Goal: Task Accomplishment & Management: Use online tool/utility

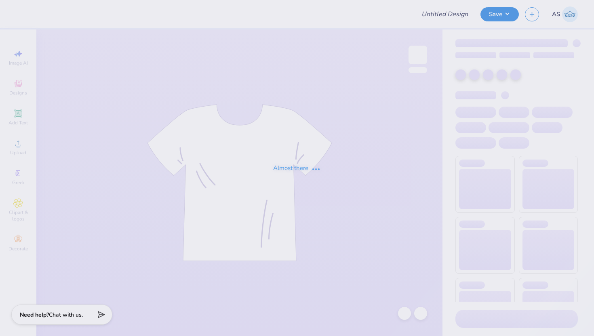
type input "SHPE Fall '25 Shirts"
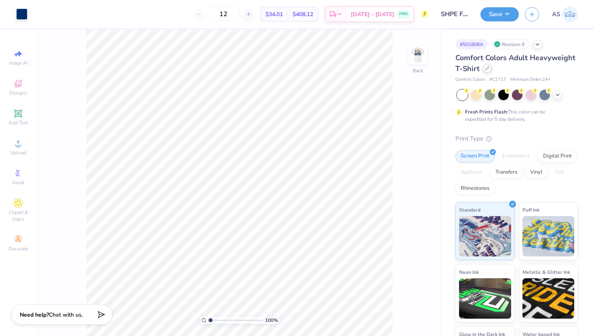
click at [492, 72] on div at bounding box center [487, 68] width 9 height 9
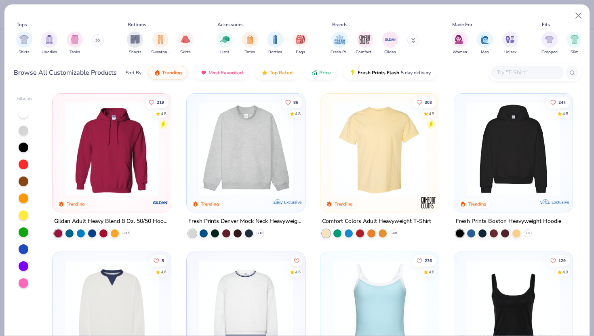
click at [508, 78] on div at bounding box center [527, 72] width 73 height 13
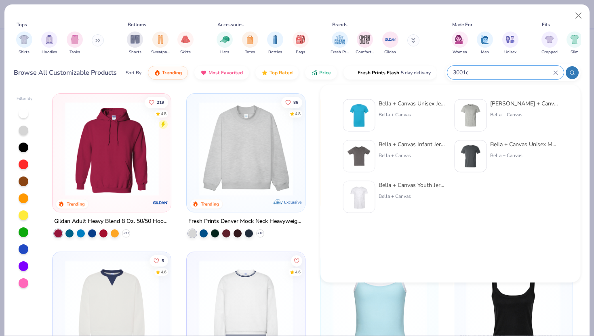
type input "3001c"
click at [351, 118] on img at bounding box center [359, 115] width 25 height 25
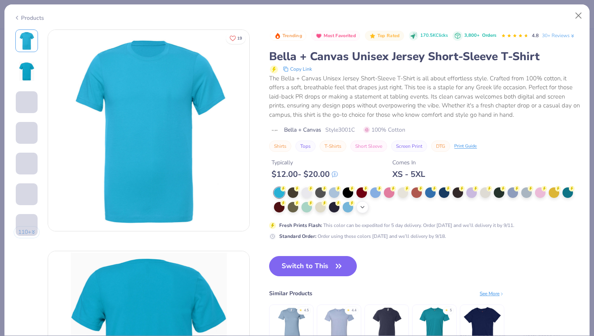
click at [363, 208] on polyline at bounding box center [362, 207] width 3 height 2
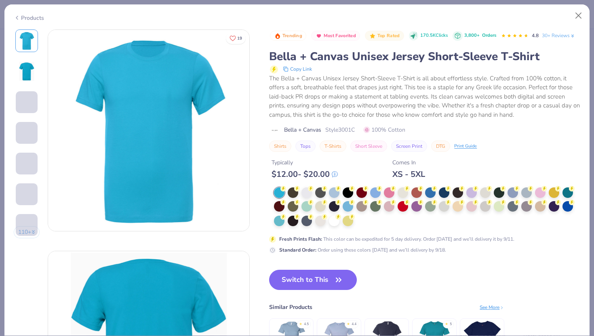
click at [365, 227] on div at bounding box center [427, 208] width 306 height 40
click at [333, 225] on div at bounding box center [334, 220] width 11 height 11
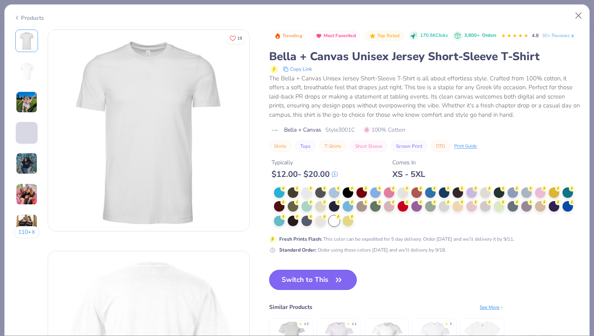
click at [308, 290] on button "Switch to This" at bounding box center [313, 280] width 88 height 20
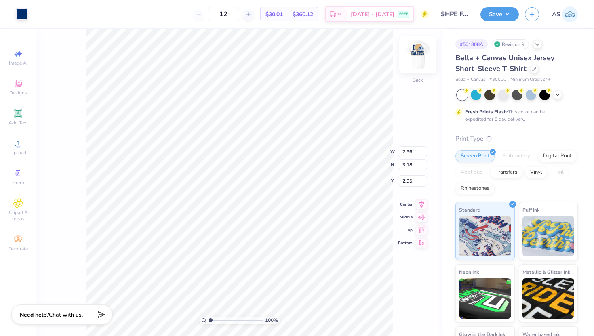
click at [417, 56] on img at bounding box center [418, 55] width 32 height 32
click at [408, 178] on input "3.63" at bounding box center [412, 180] width 29 height 11
type input "3.00"
click at [406, 150] on input "12.77" at bounding box center [412, 145] width 29 height 11
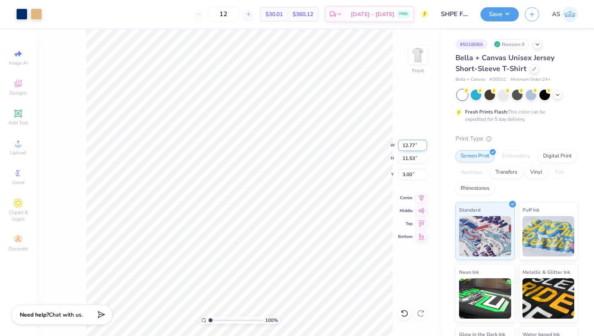
click at [406, 150] on input "12.77" at bounding box center [412, 145] width 29 height 11
click at [406, 150] on input "12.7712" at bounding box center [412, 145] width 29 height 11
click at [409, 144] on input "12.7712" at bounding box center [412, 145] width 29 height 11
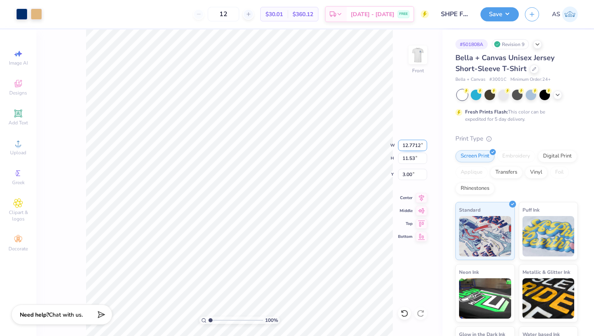
click at [409, 144] on input "12.7712" at bounding box center [412, 145] width 29 height 11
type input "12.00"
type input "10.83"
type input "3.35"
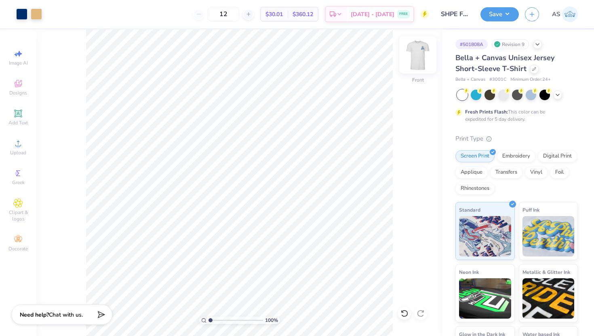
click at [422, 55] on img at bounding box center [418, 55] width 32 height 32
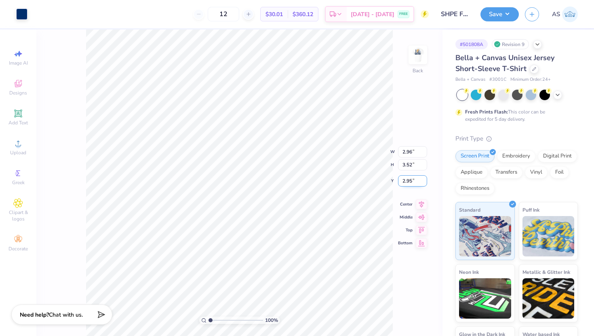
click at [401, 185] on input "2.95" at bounding box center [412, 180] width 29 height 11
click at [405, 182] on input "2.95" at bounding box center [412, 180] width 29 height 11
type input "3.00"
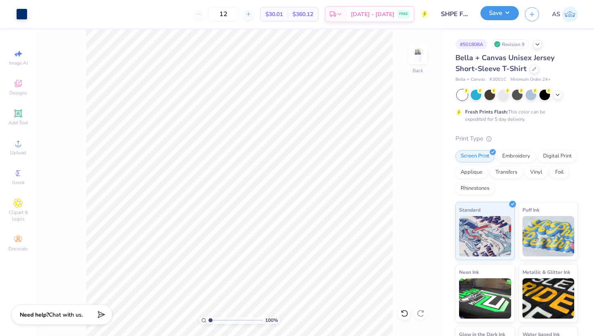
click at [496, 14] on button "Save" at bounding box center [499, 13] width 38 height 14
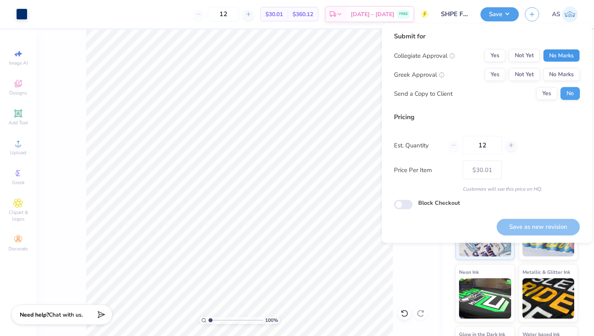
click at [551, 59] on button "No Marks" at bounding box center [561, 55] width 37 height 13
click at [558, 73] on button "No Marks" at bounding box center [561, 74] width 37 height 13
click at [515, 224] on button "Save as new revision" at bounding box center [538, 227] width 83 height 17
type input "$30.01"
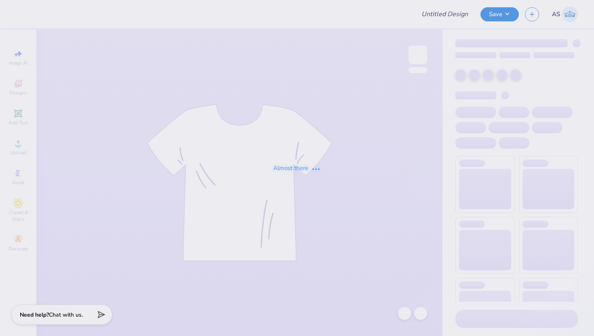
type input "SHPE Fall '25 Shirts"
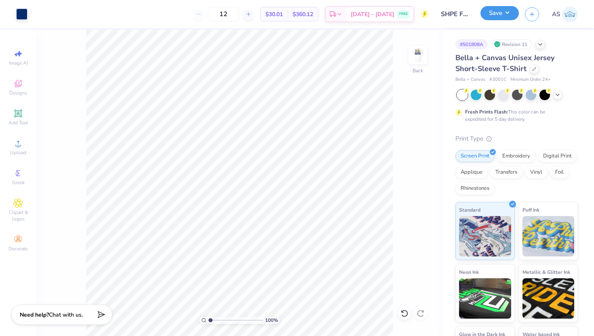
click at [491, 16] on button "Save" at bounding box center [499, 13] width 38 height 14
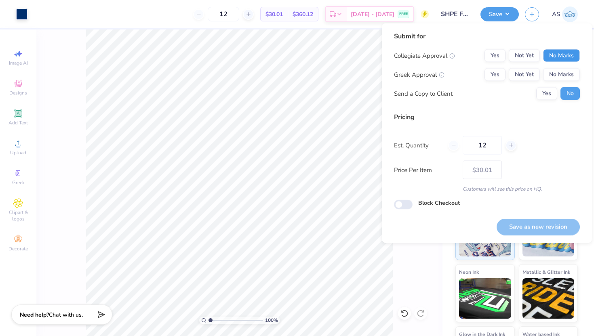
click at [551, 57] on button "No Marks" at bounding box center [561, 55] width 37 height 13
click at [555, 72] on button "No Marks" at bounding box center [561, 74] width 37 height 13
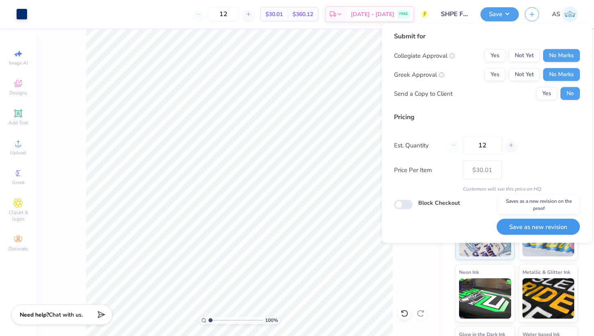
click at [535, 224] on button "Save as new revision" at bounding box center [538, 227] width 83 height 17
type input "$30.01"
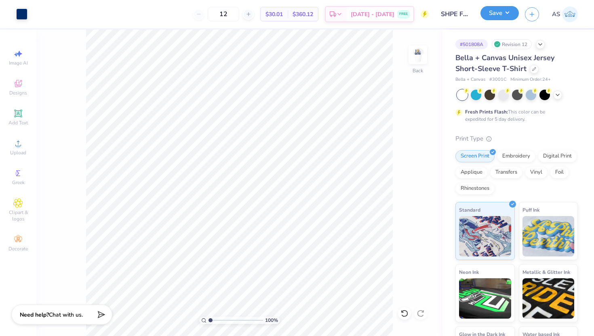
click at [492, 10] on button "Save" at bounding box center [499, 13] width 38 height 14
